Goal: Transaction & Acquisition: Purchase product/service

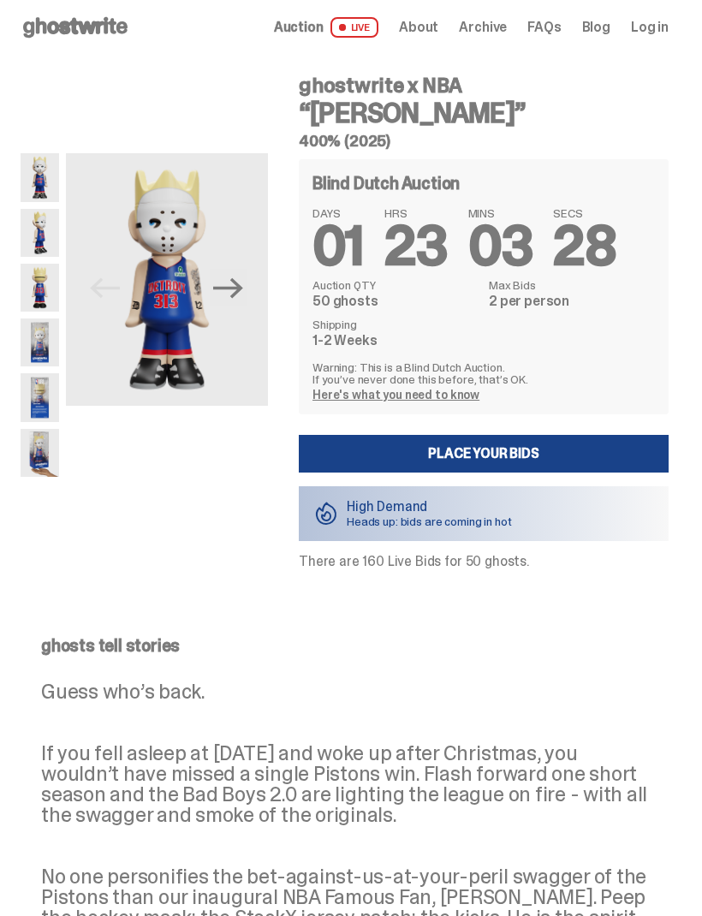
scroll to position [6, 0]
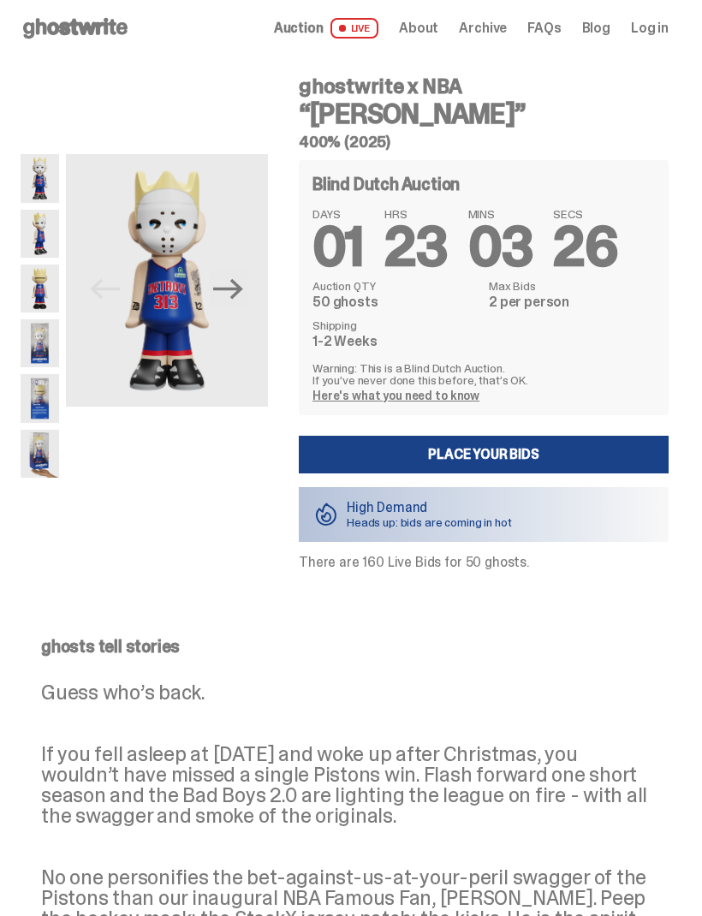
click at [551, 462] on link "Place your Bids" at bounding box center [484, 455] width 370 height 38
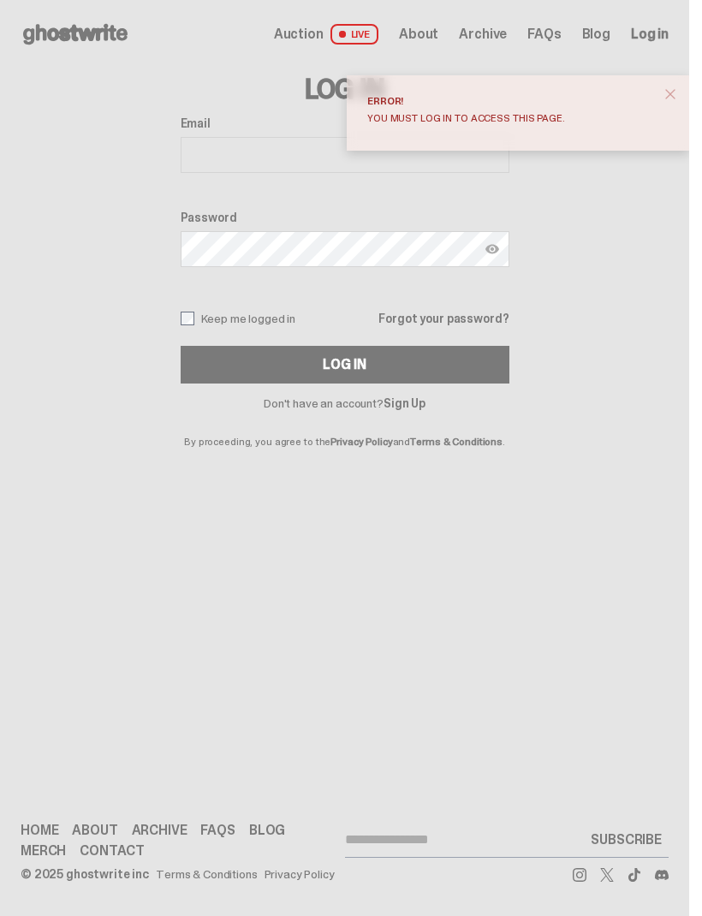
click at [639, 283] on div "Log In Email Password Keep me logged in Forgot your password? Log In Don't have…" at bounding box center [344, 257] width 689 height 378
click at [686, 85] on button "close" at bounding box center [670, 94] width 31 height 31
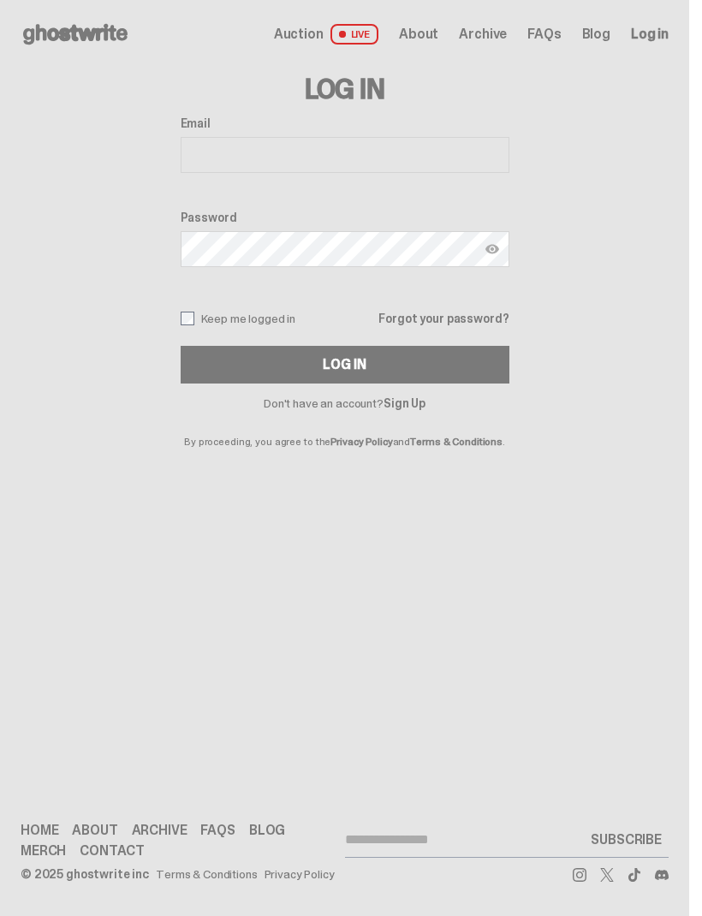
click at [323, 30] on span "Auction" at bounding box center [299, 34] width 50 height 14
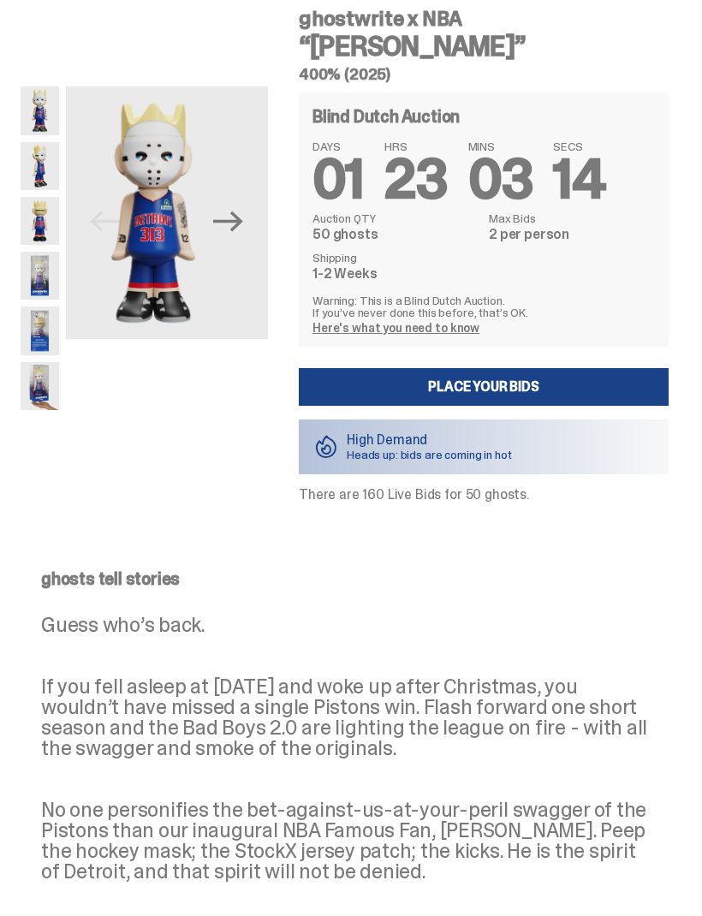
scroll to position [73, 0]
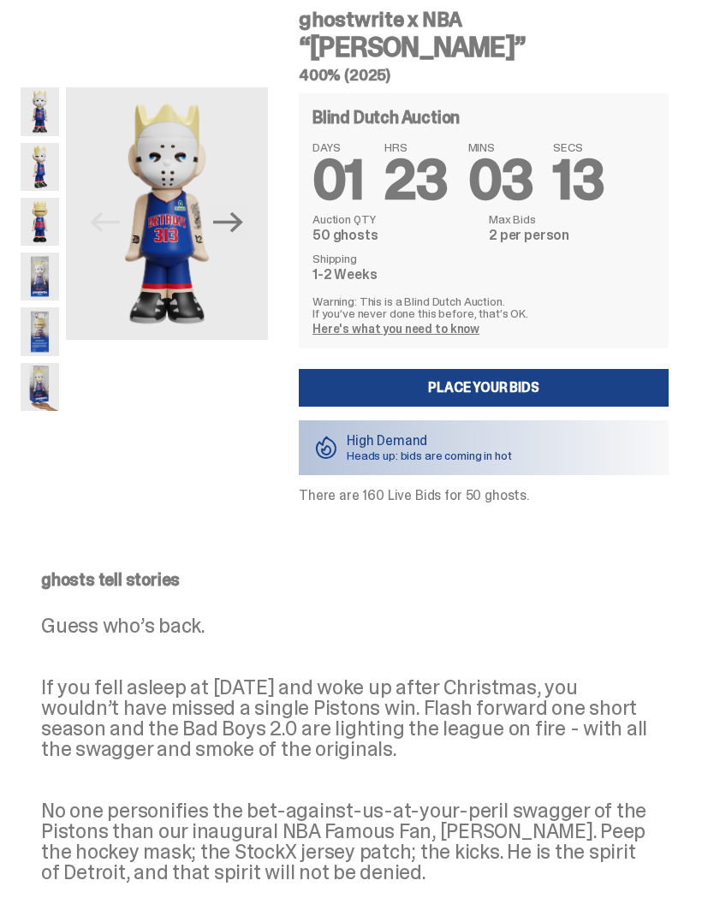
click at [467, 322] on link "Here's what you need to know" at bounding box center [395, 328] width 167 height 15
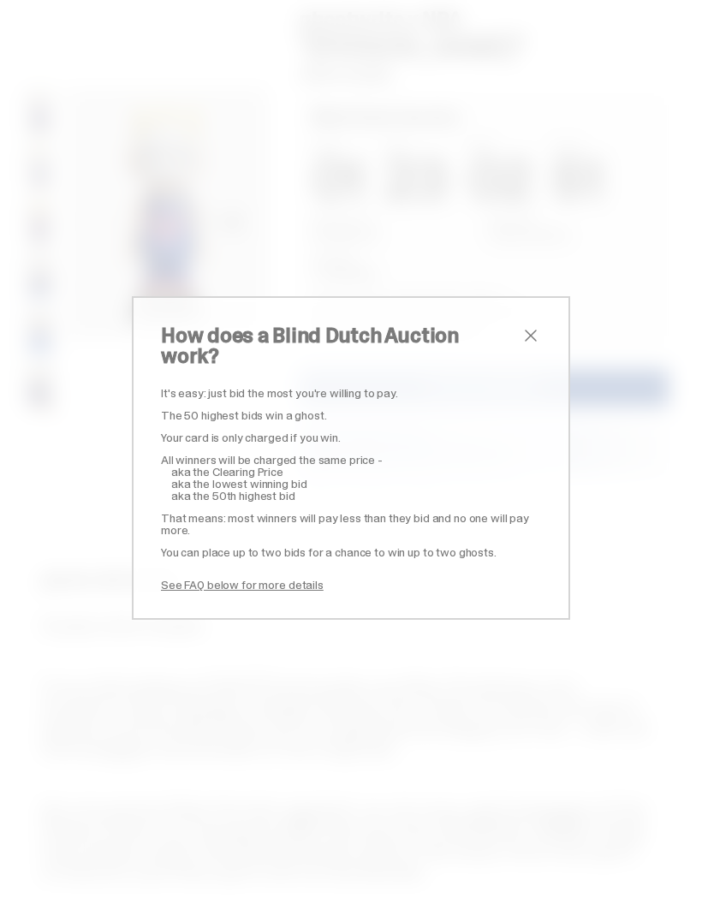
click at [535, 346] on span "close" at bounding box center [531, 335] width 21 height 21
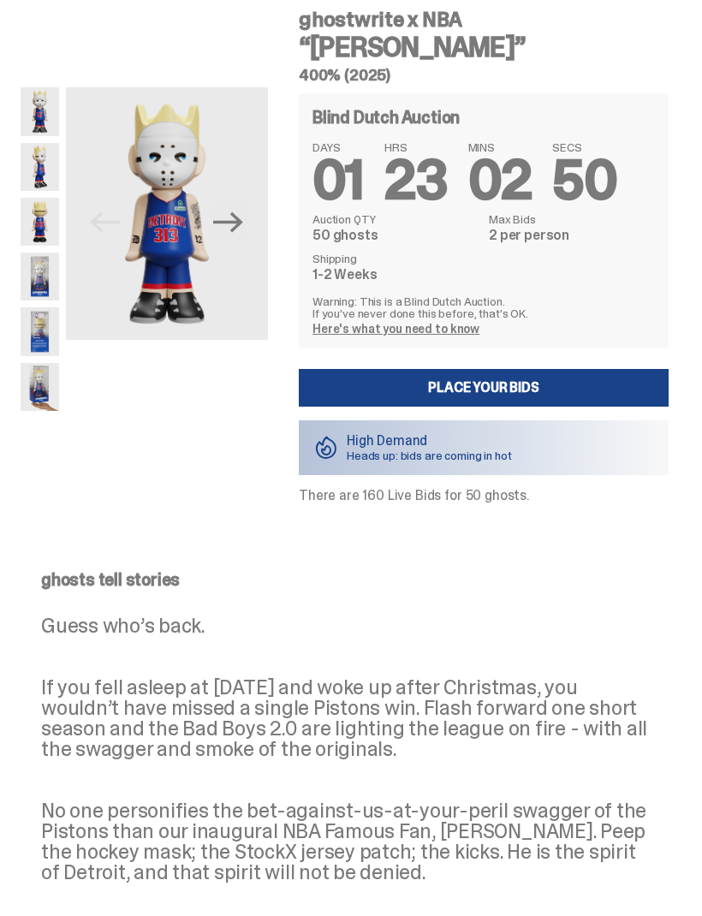
scroll to position [61, 0]
